Goal: Information Seeking & Learning: Learn about a topic

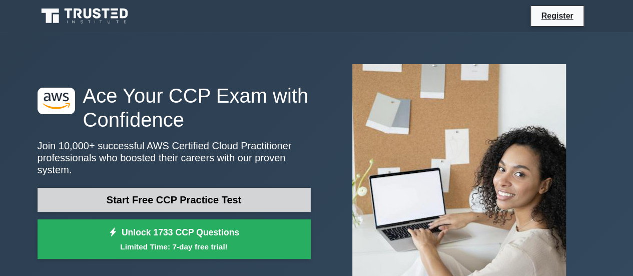
click at [199, 190] on link "Start Free CCP Practice Test" at bounding box center [174, 200] width 273 height 24
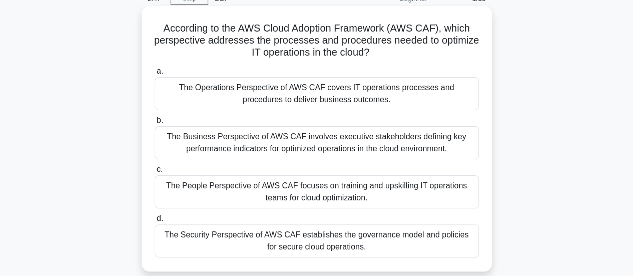
scroll to position [100, 0]
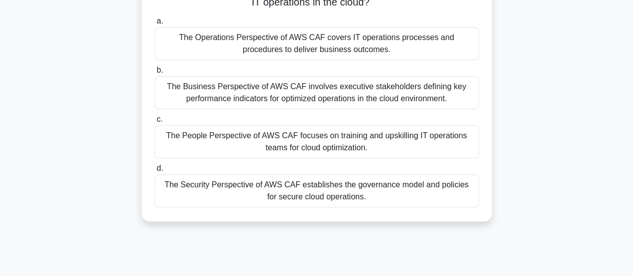
click at [258, 62] on div "a. The Operations Perspective of AWS CAF covers IT operations processes and pro…" at bounding box center [317, 111] width 336 height 196
click at [270, 39] on div "The Operations Perspective of AWS CAF covers IT operations processes and proced…" at bounding box center [317, 43] width 324 height 33
click at [155, 25] on input "a. The Operations Perspective of AWS CAF covers IT operations processes and pro…" at bounding box center [155, 21] width 0 height 7
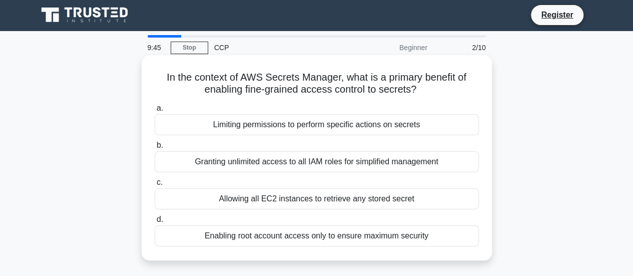
scroll to position [0, 0]
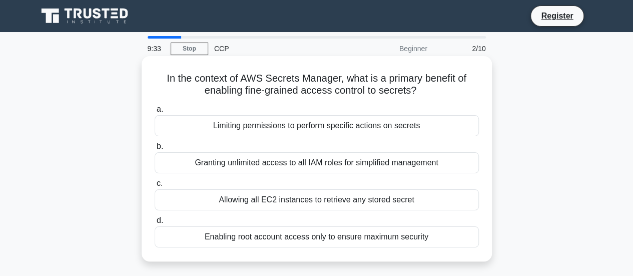
click at [268, 129] on div "Limiting permissions to perform specific actions on secrets" at bounding box center [317, 125] width 324 height 21
click at [155, 113] on input "a. Limiting permissions to perform specific actions on secrets" at bounding box center [155, 109] width 0 height 7
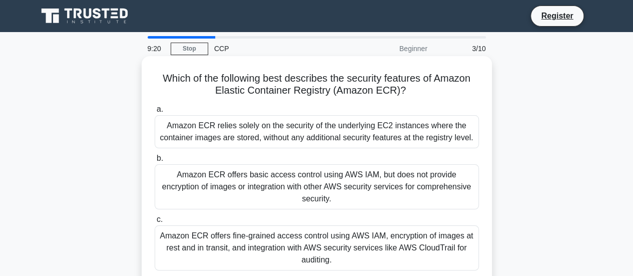
scroll to position [100, 0]
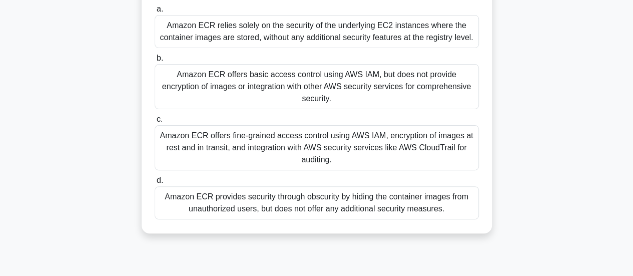
click at [235, 190] on div "Amazon ECR provides security through obscurity by hiding the container images f…" at bounding box center [317, 202] width 324 height 33
click at [155, 184] on input "d. Amazon ECR provides security through obscurity by hiding the container image…" at bounding box center [155, 180] width 0 height 7
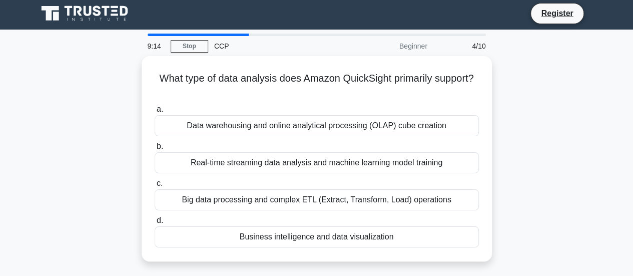
scroll to position [0, 0]
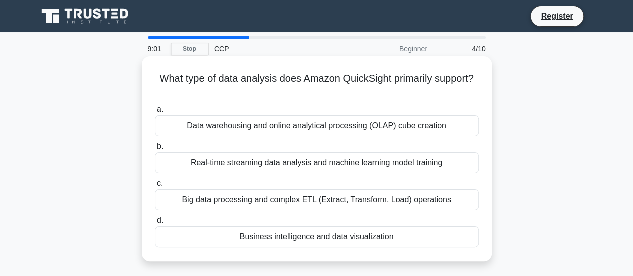
click at [249, 233] on div "Business intelligence and data visualization" at bounding box center [317, 236] width 324 height 21
click at [155, 224] on input "d. Business intelligence and data visualization" at bounding box center [155, 220] width 0 height 7
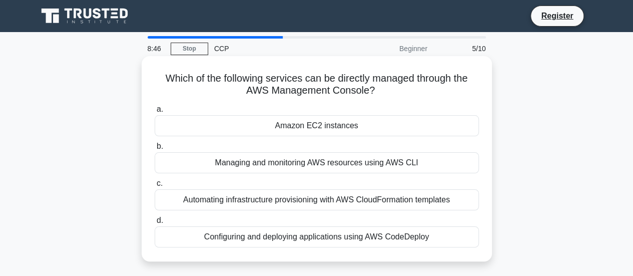
click at [285, 127] on div "Amazon EC2 instances" at bounding box center [317, 125] width 324 height 21
click at [155, 113] on input "a. Amazon EC2 instances" at bounding box center [155, 109] width 0 height 7
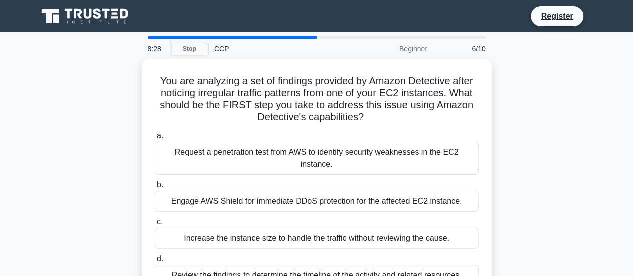
scroll to position [50, 0]
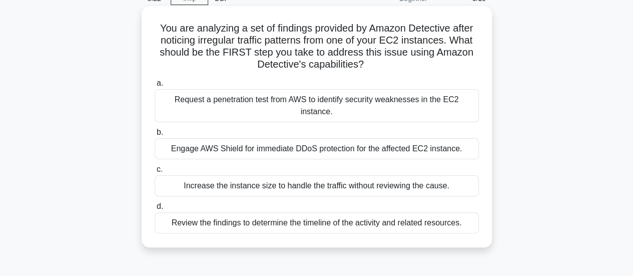
click at [282, 139] on div "Engage AWS Shield for immediate DDoS protection for the affected EC2 instance." at bounding box center [317, 148] width 324 height 21
click at [155, 136] on input "b. Engage AWS Shield for immediate DDoS protection for the affected EC2 instanc…" at bounding box center [155, 132] width 0 height 7
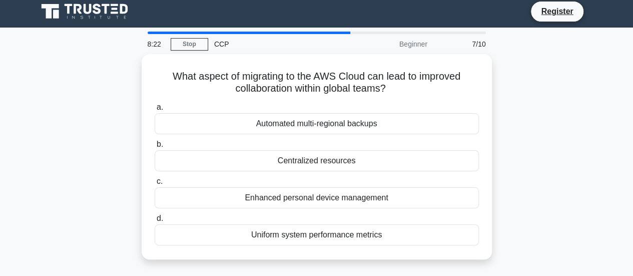
scroll to position [0, 0]
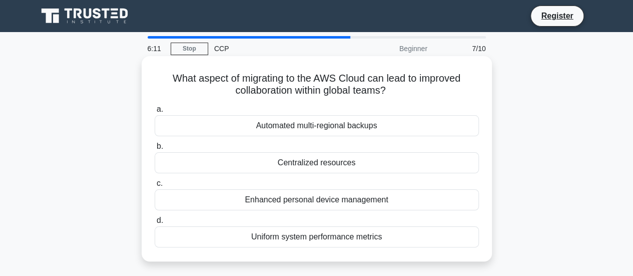
click at [295, 121] on div "Automated multi-regional backups" at bounding box center [317, 125] width 324 height 21
click at [155, 113] on input "a. Automated multi-regional backups" at bounding box center [155, 109] width 0 height 7
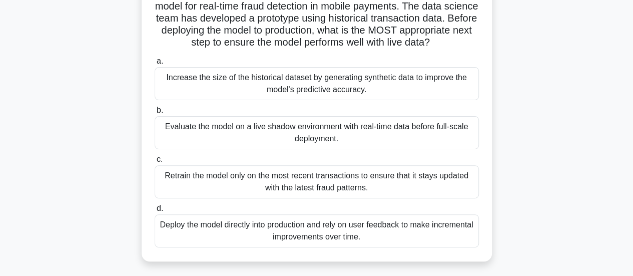
scroll to position [100, 0]
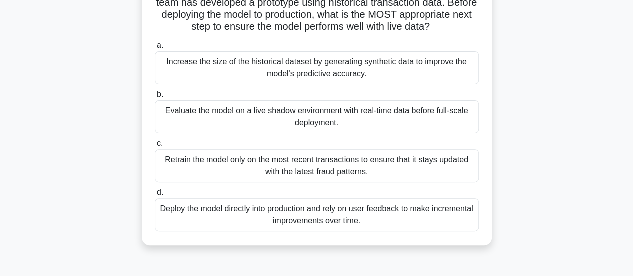
click at [219, 131] on div "Evaluate the model on a live shadow environment with real-time data before full…" at bounding box center [317, 116] width 324 height 33
click at [155, 98] on input "b. Evaluate the model on a live shadow environment with real-time data before f…" at bounding box center [155, 94] width 0 height 7
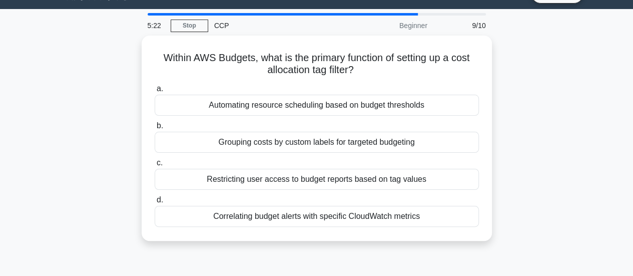
scroll to position [0, 0]
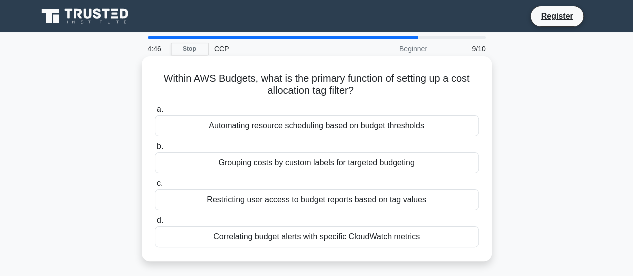
click at [278, 131] on div "Automating resource scheduling based on budget thresholds" at bounding box center [317, 125] width 324 height 21
click at [155, 113] on input "a. Automating resource scheduling based on budget thresholds" at bounding box center [155, 109] width 0 height 7
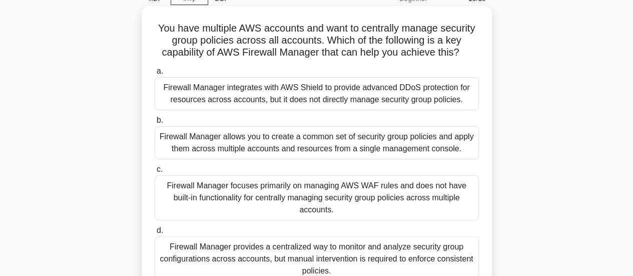
scroll to position [100, 0]
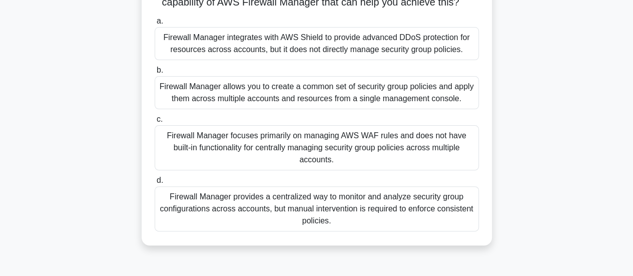
click at [272, 209] on div "Firewall Manager provides a centralized way to monitor and analyze security gro…" at bounding box center [317, 208] width 324 height 45
click at [155, 184] on input "d. Firewall Manager provides a centralized way to monitor and analyze security …" at bounding box center [155, 180] width 0 height 7
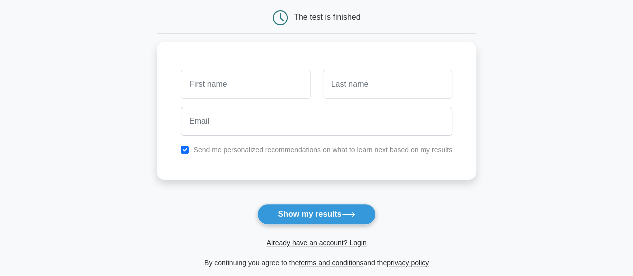
scroll to position [100, 0]
click at [271, 88] on input "text" at bounding box center [246, 81] width 130 height 29
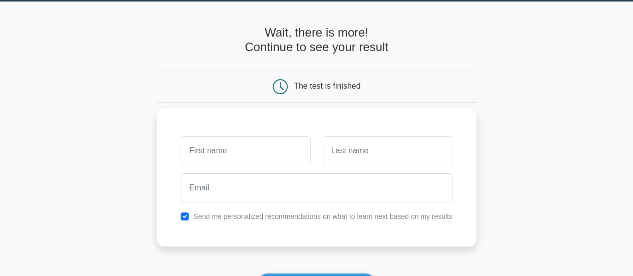
scroll to position [0, 0]
